Goal: Feedback & Contribution: Submit feedback/report problem

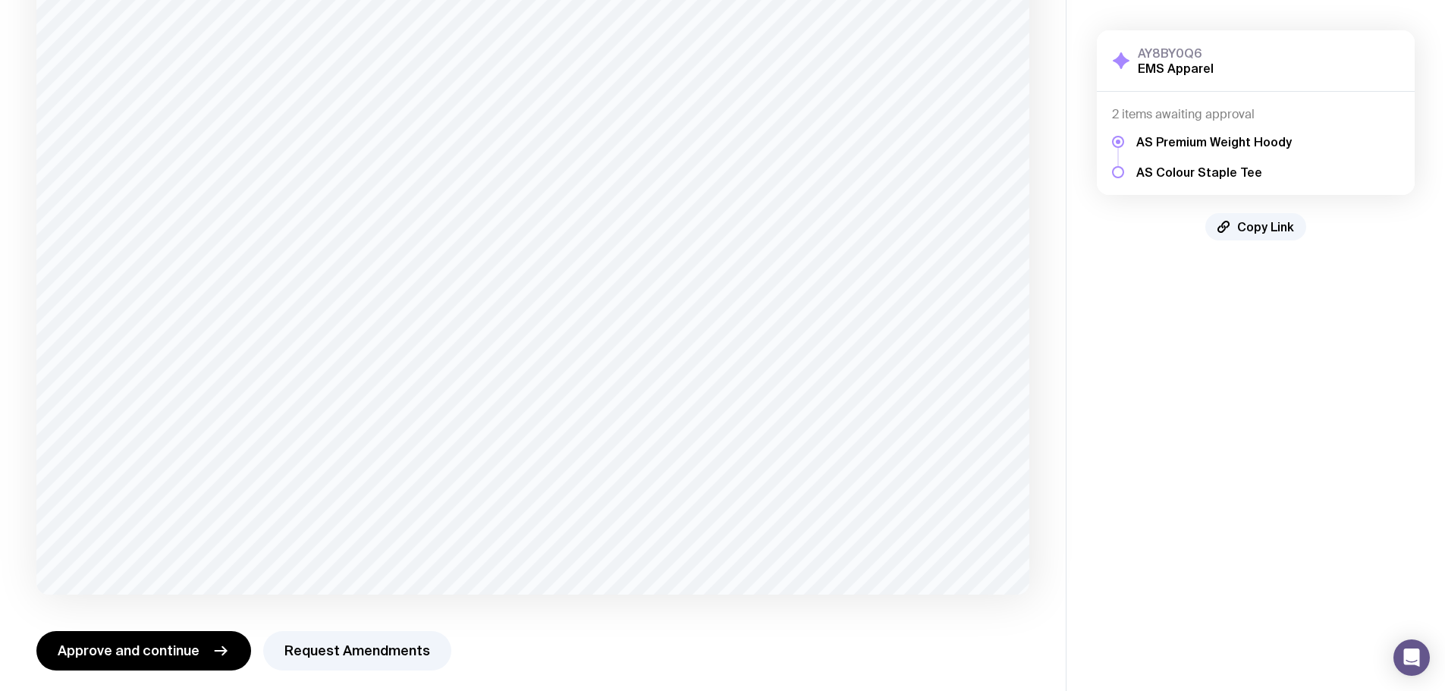
scroll to position [230, 0]
click at [363, 639] on button "Request Amendments" at bounding box center [357, 640] width 188 height 39
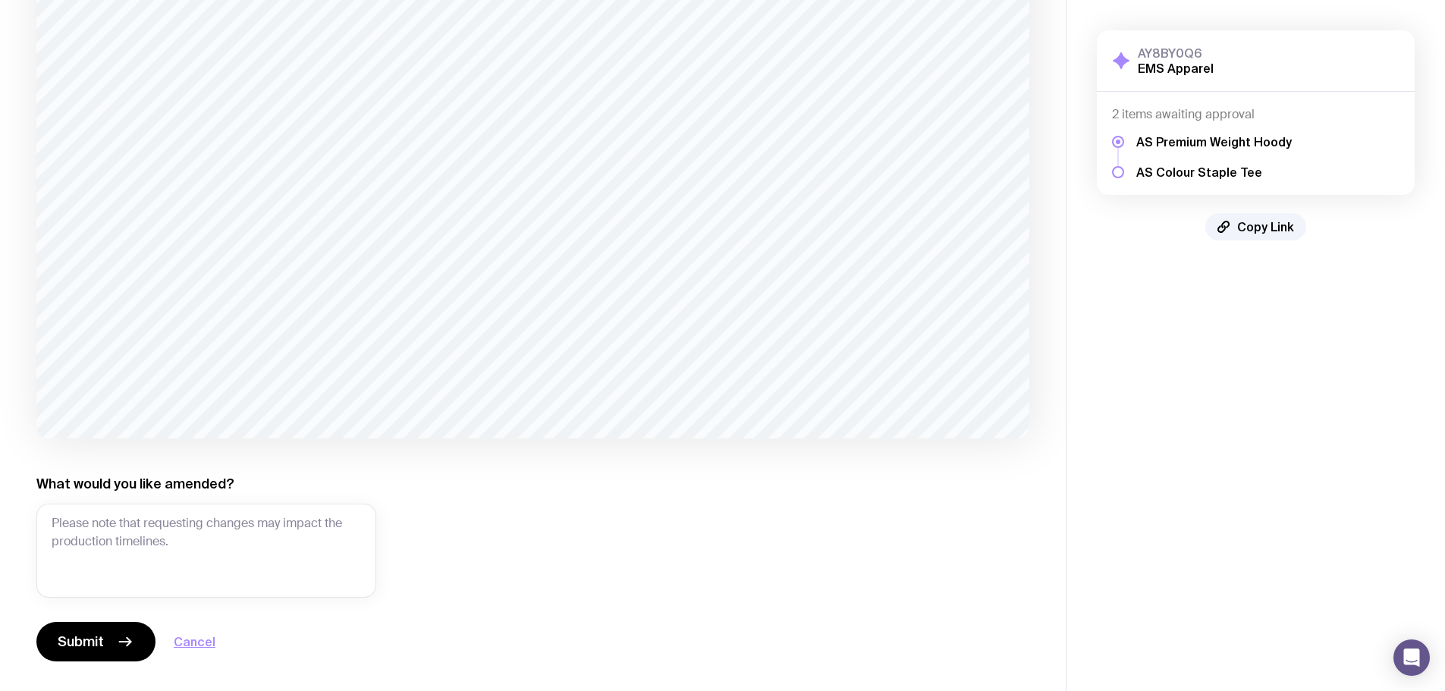
scroll to position [377, 0]
click at [105, 523] on textarea "What would you like amended?" at bounding box center [206, 550] width 340 height 94
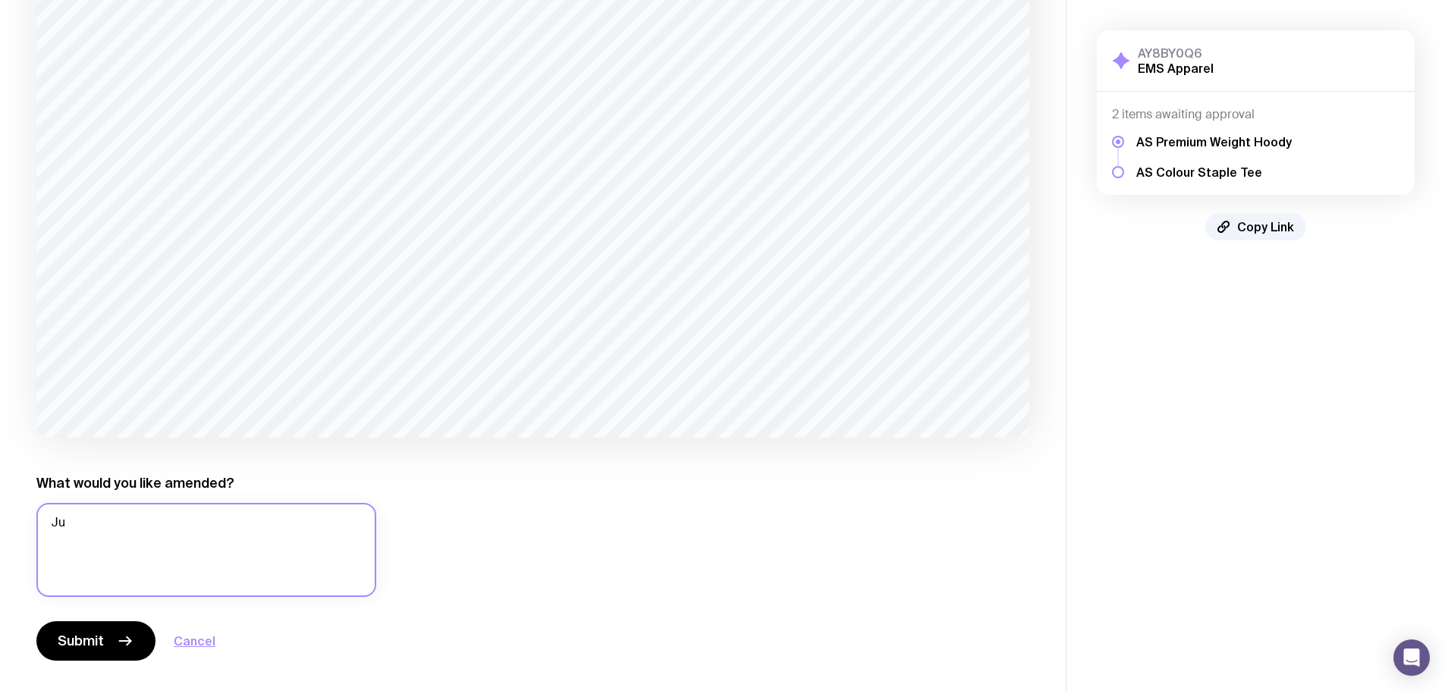
type textarea "J"
click at [105, 520] on textarea "is there a eason there is a square around the logo?" at bounding box center [206, 550] width 340 height 94
type textarea "is there a reason there is a square around the logo?"
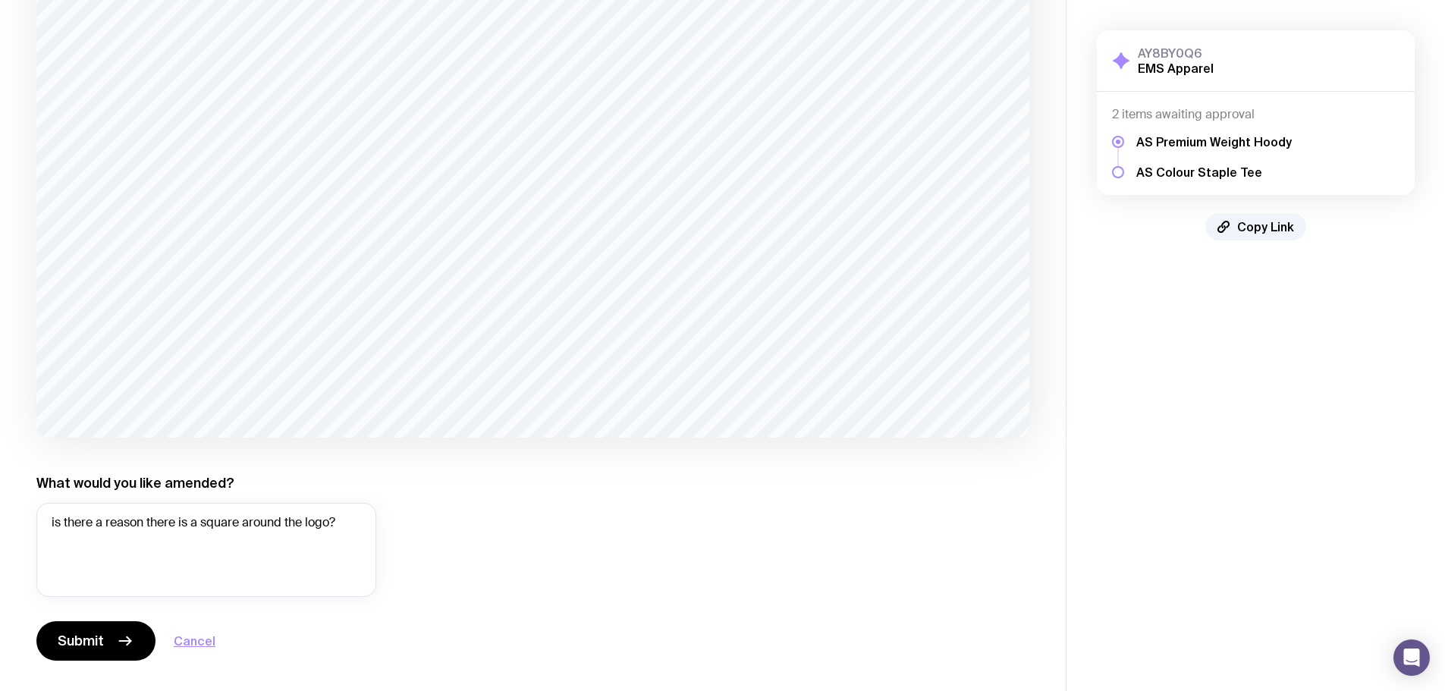
click at [92, 637] on span "Submit" at bounding box center [81, 641] width 46 height 18
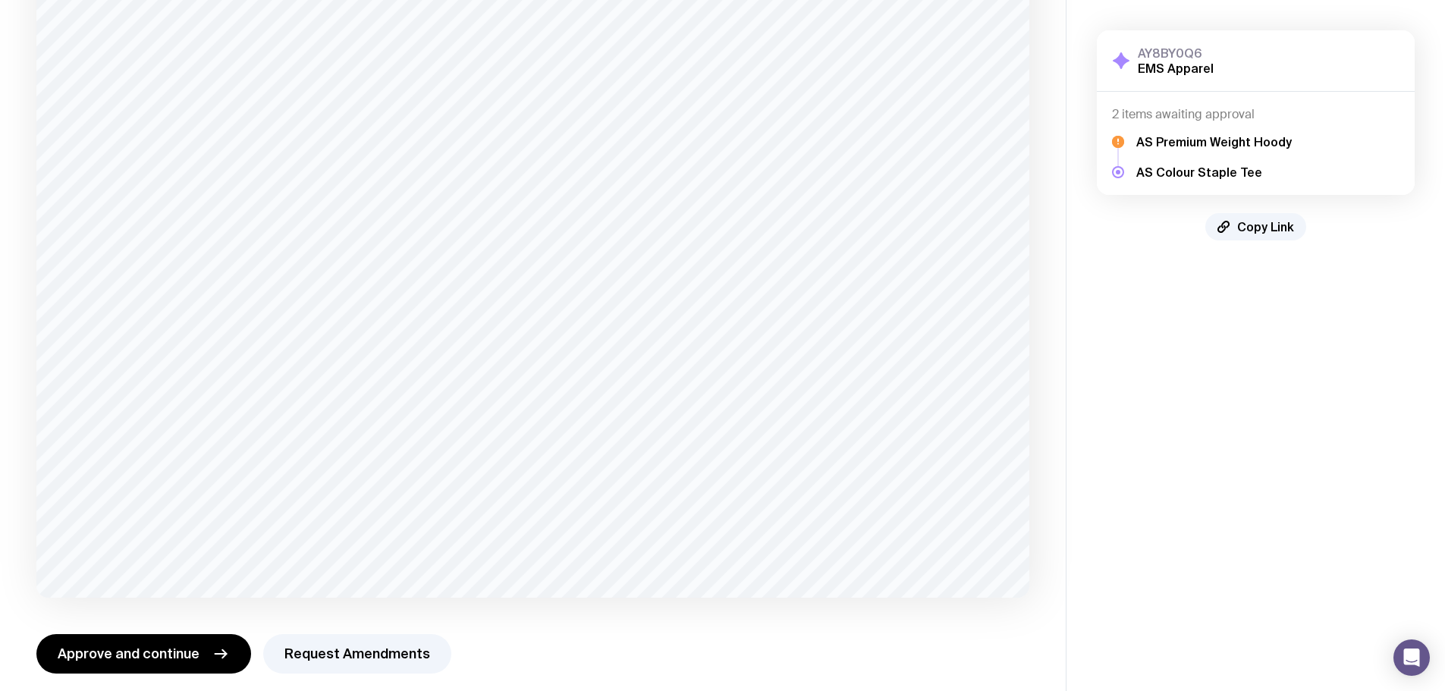
scroll to position [221, 0]
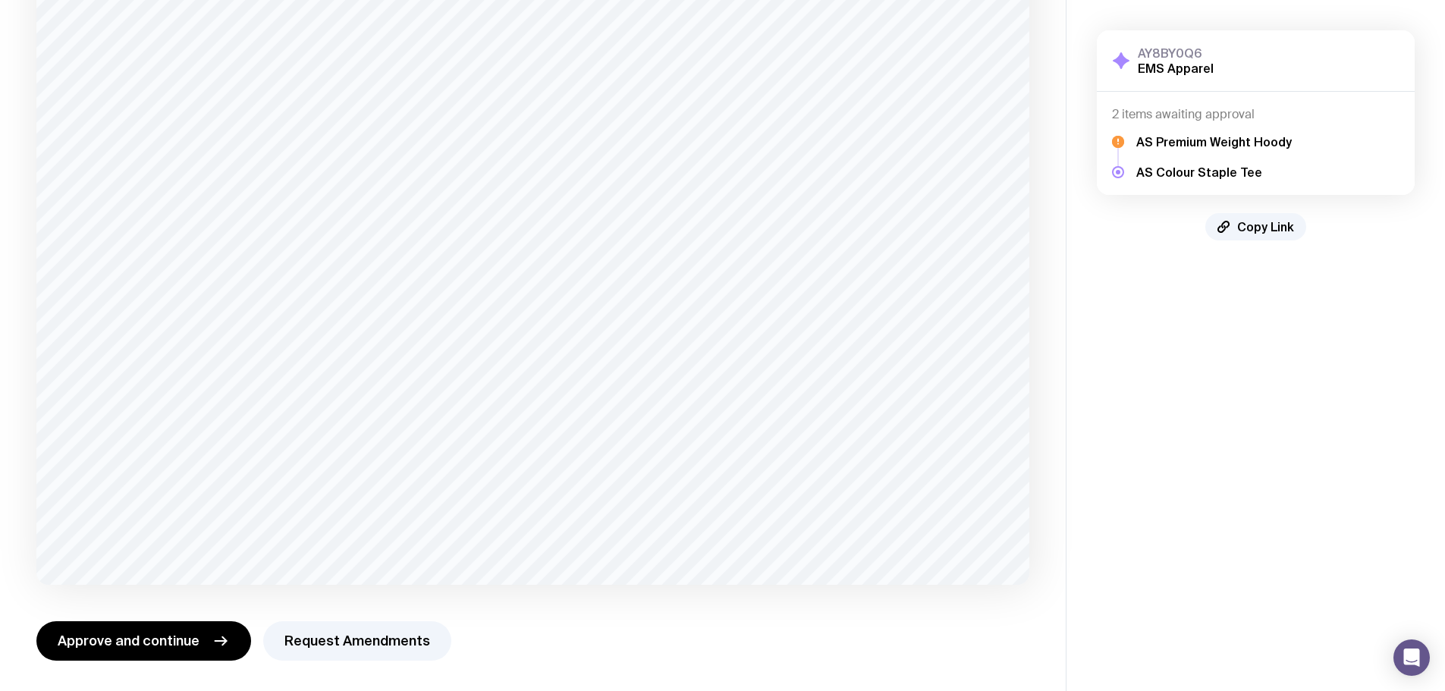
click at [356, 639] on button "Request Amendments" at bounding box center [357, 640] width 188 height 39
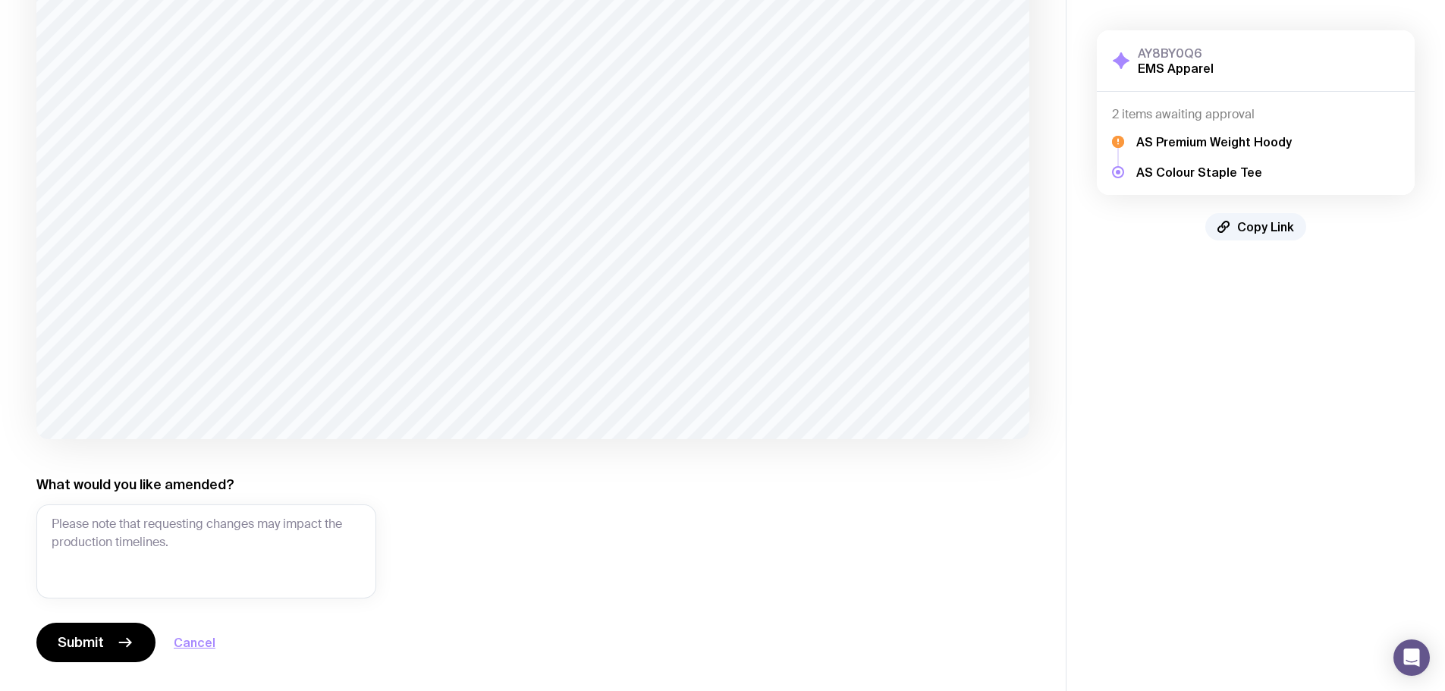
scroll to position [369, 0]
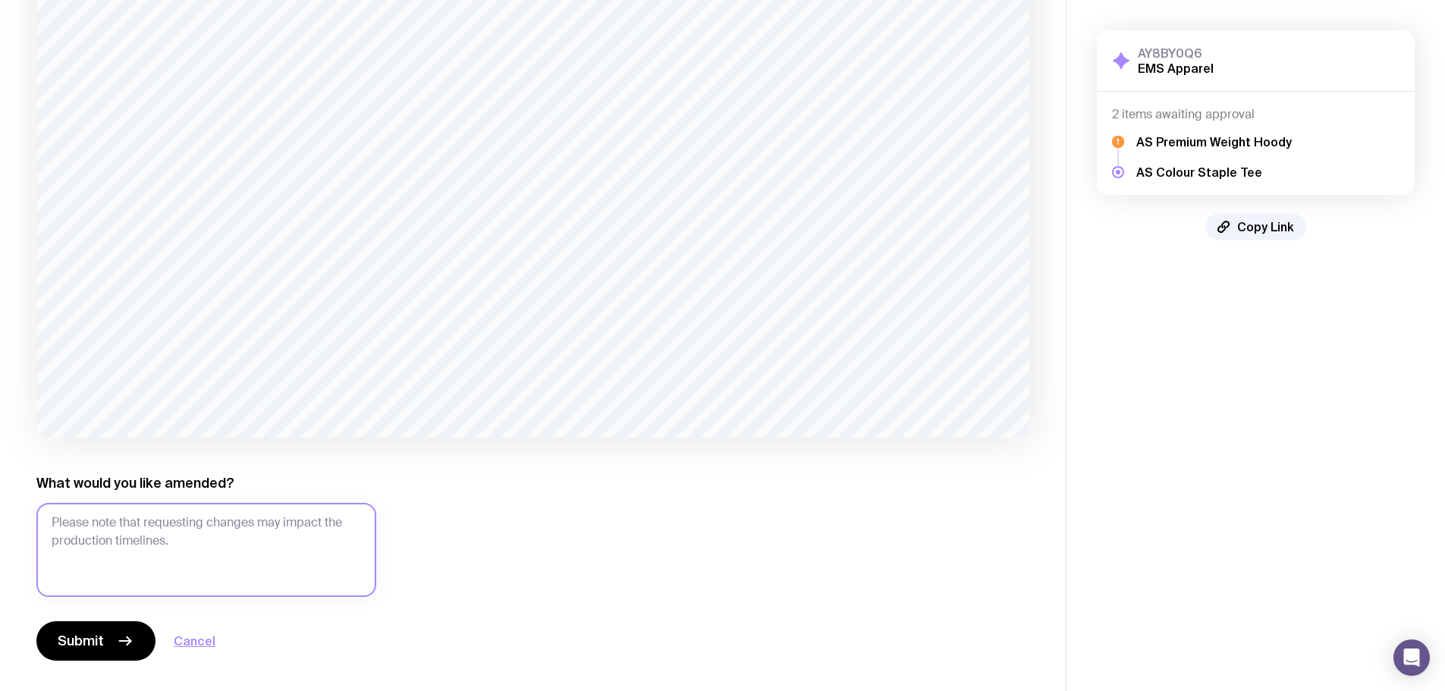
click at [83, 518] on textarea "What would you like amended?" at bounding box center [206, 550] width 340 height 94
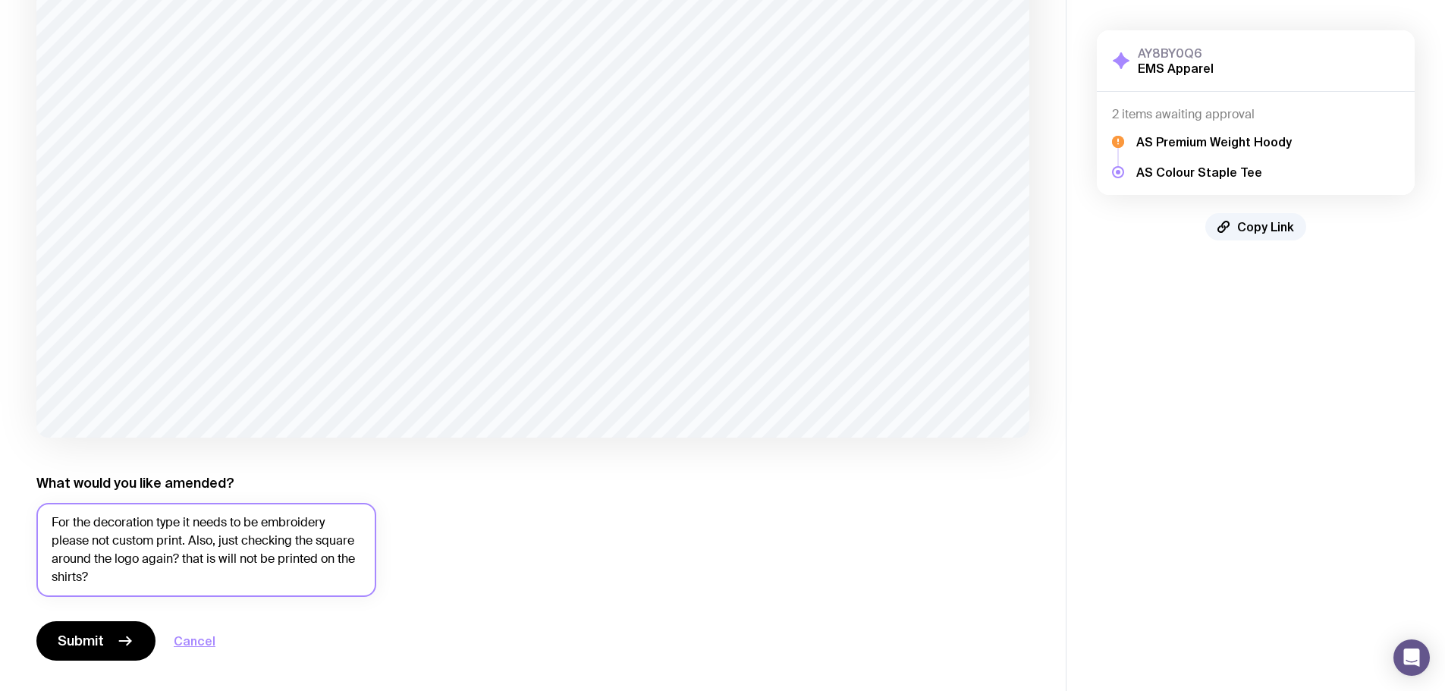
type textarea "For the decoration type it needs to be embroidery please not custom print. Also…"
click at [99, 645] on span "Submit" at bounding box center [81, 641] width 46 height 18
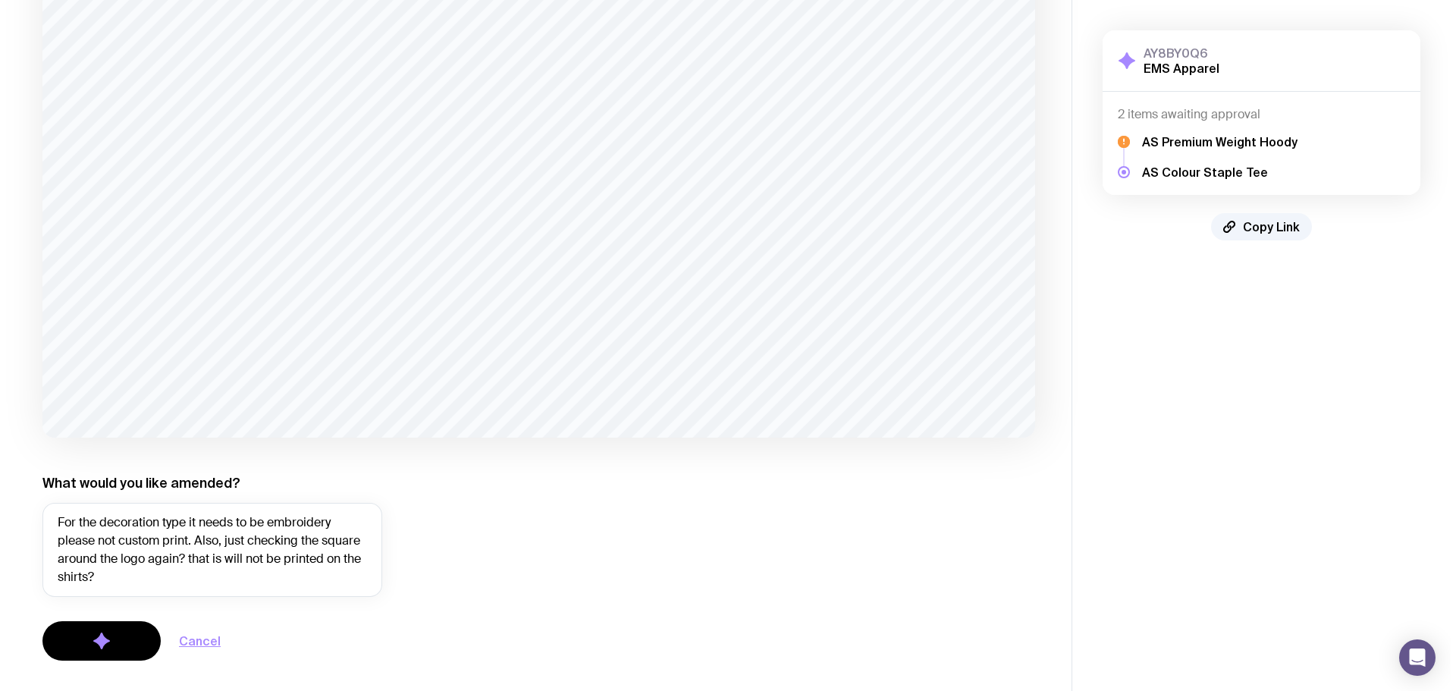
scroll to position [0, 0]
